Goal: Transaction & Acquisition: Purchase product/service

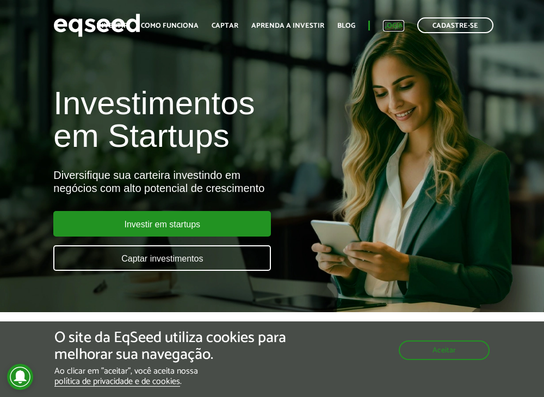
click at [393, 22] on link "Login" at bounding box center [393, 25] width 21 height 7
click at [224, 27] on link "Captar" at bounding box center [225, 25] width 27 height 7
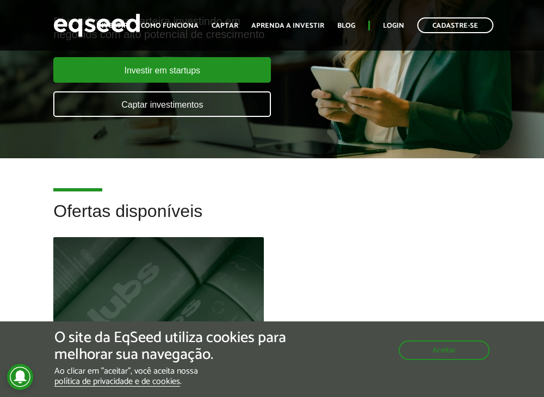
scroll to position [158, 0]
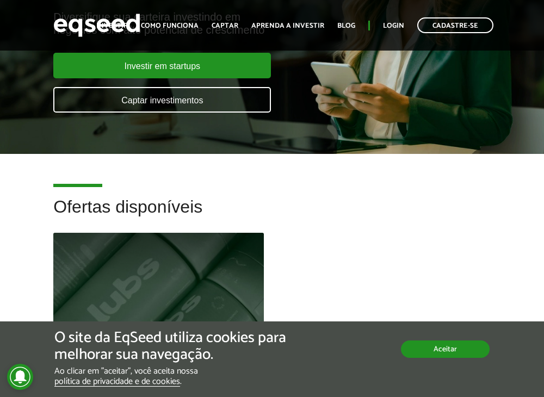
click at [418, 356] on button "Aceitar" at bounding box center [445, 349] width 89 height 17
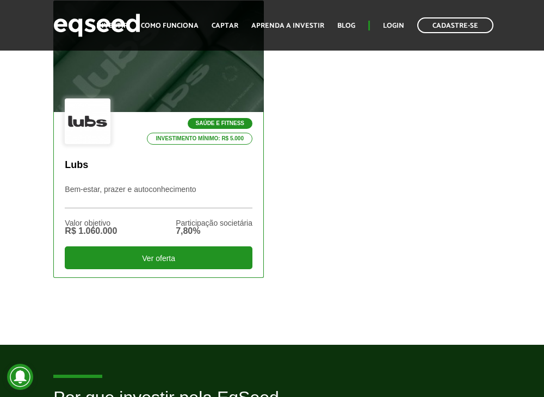
scroll to position [393, 0]
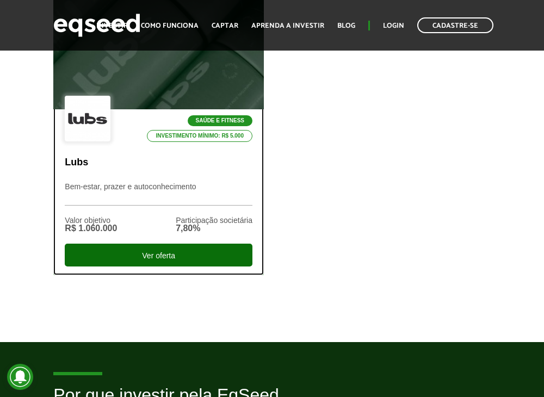
click at [105, 247] on div "Ver oferta" at bounding box center [159, 255] width 188 height 23
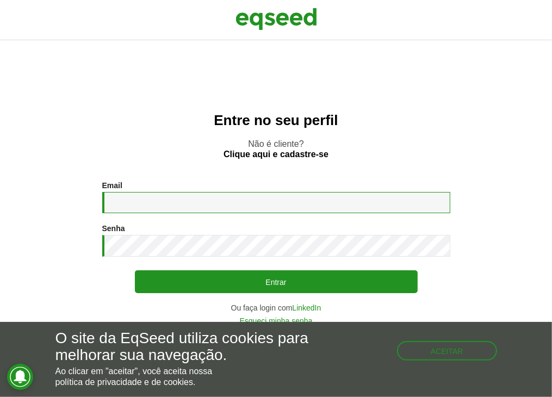
click at [188, 204] on input "Email *" at bounding box center [276, 202] width 348 height 21
type input "**********"
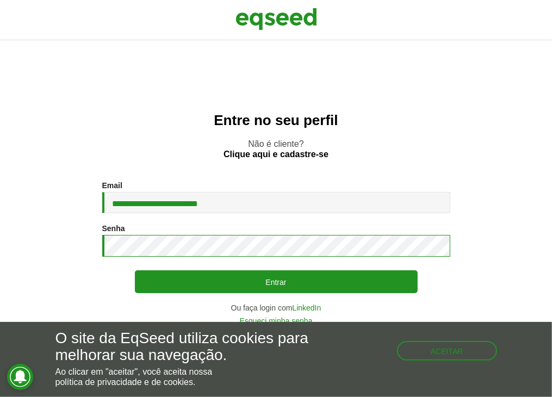
click at [135, 270] on button "Entrar" at bounding box center [276, 281] width 283 height 23
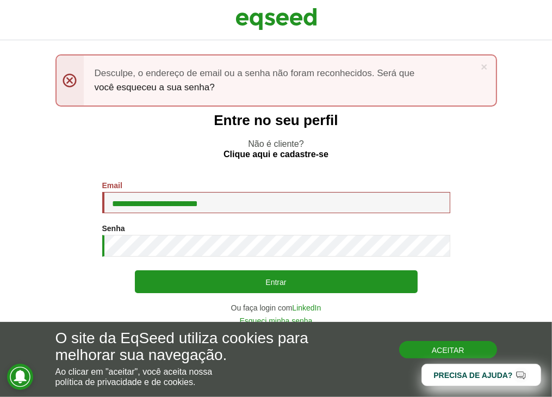
click at [457, 352] on button "Aceitar" at bounding box center [448, 349] width 98 height 17
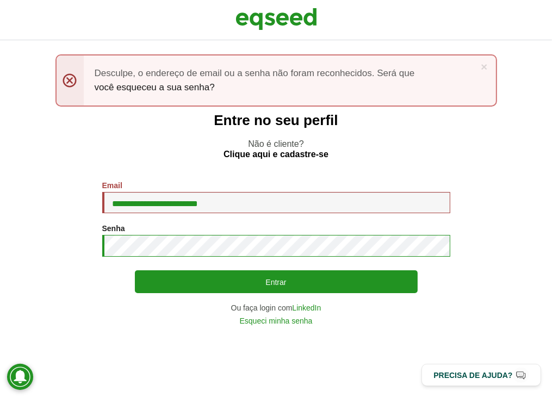
click at [135, 270] on button "Entrar" at bounding box center [276, 281] width 283 height 23
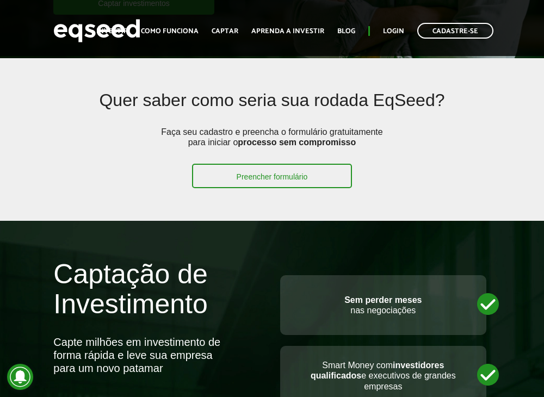
scroll to position [447, 0]
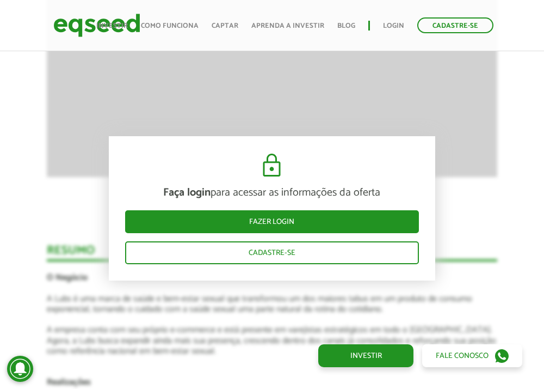
scroll to position [1377, 0]
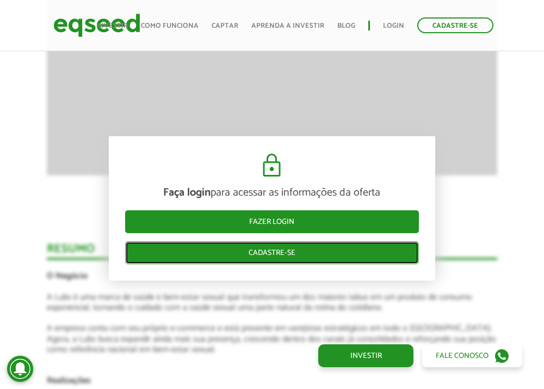
click at [209, 254] on link "Cadastre-se" at bounding box center [272, 252] width 294 height 23
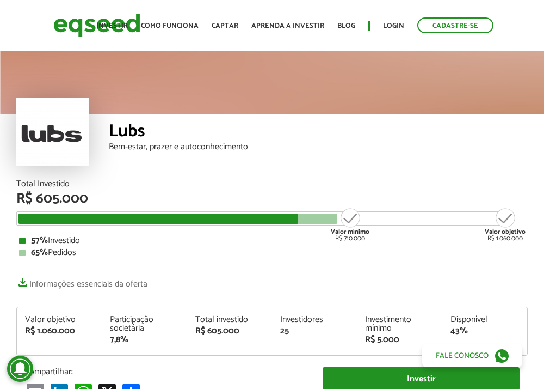
scroll to position [1377, 0]
